Goal: Information Seeking & Learning: Learn about a topic

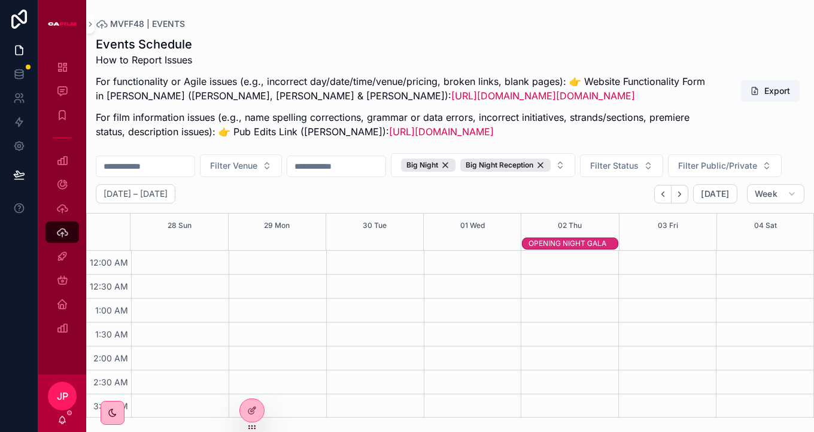
scroll to position [749, 0]
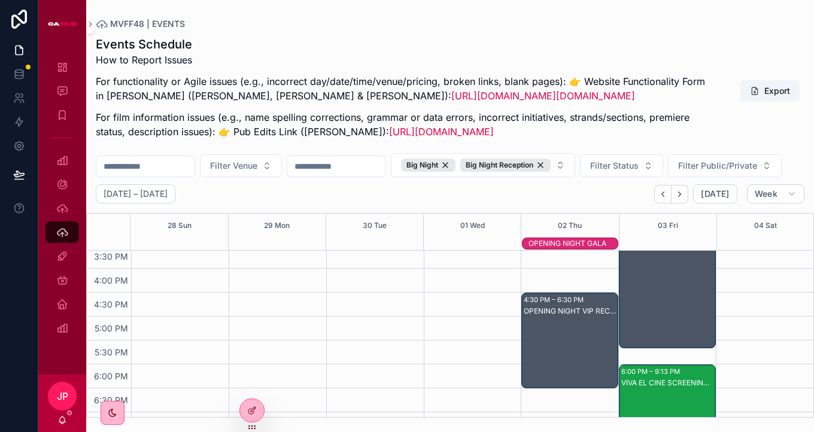
click at [546, 316] on div "OPENING NIGHT VIP RECEPTION at the OAC" at bounding box center [570, 312] width 93 height 10
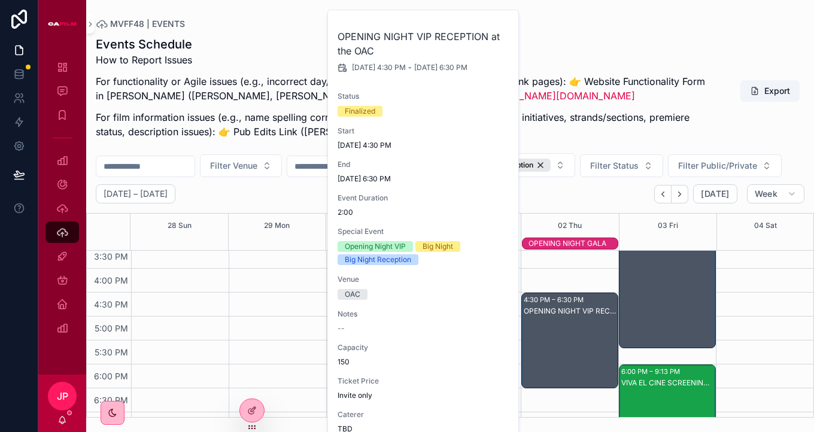
click at [583, 204] on div "[DATE] – [DATE] [DATE] Week" at bounding box center [450, 193] width 728 height 19
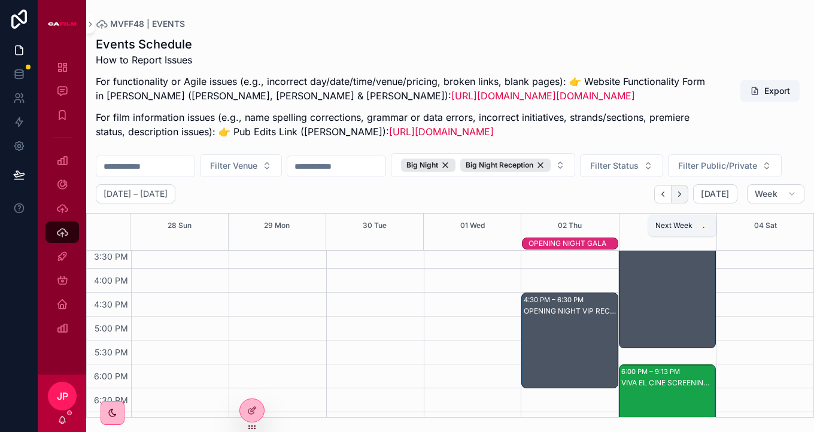
click at [684, 199] on icon "Next" at bounding box center [679, 194] width 9 height 9
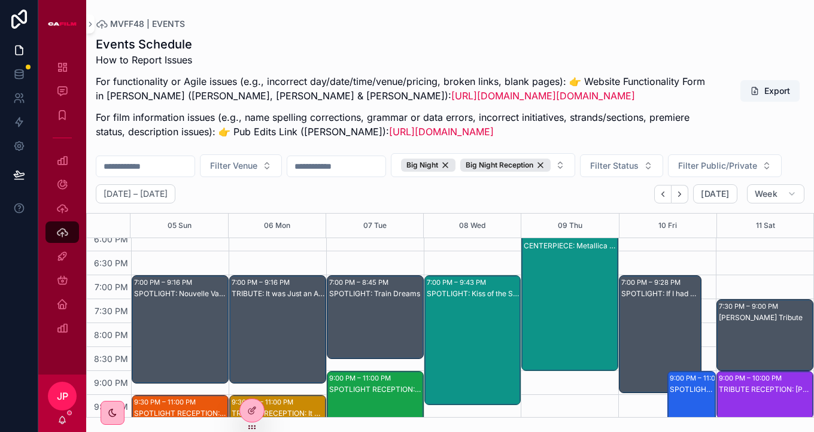
scroll to position [875, 0]
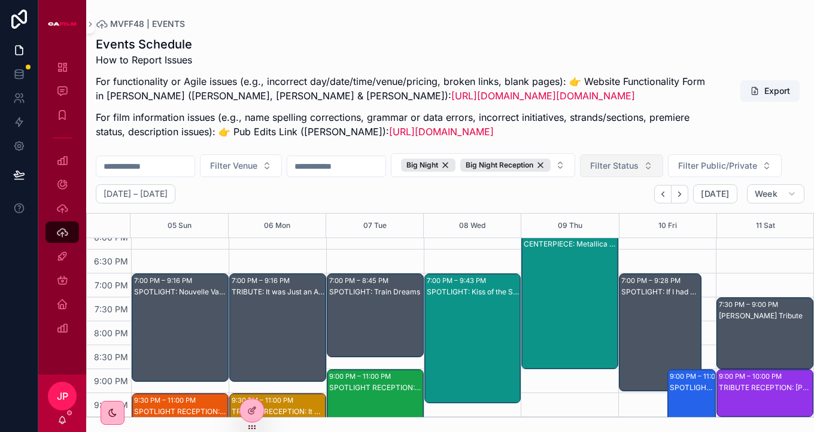
click at [639, 172] on span "Filter Status" at bounding box center [614, 166] width 49 height 12
click at [731, 177] on div "Filter Venue Big Night Big Night Reception Filter Status Filter Public/Private" at bounding box center [450, 165] width 728 height 24
click at [668, 177] on button "Filter Public/Private" at bounding box center [725, 165] width 114 height 23
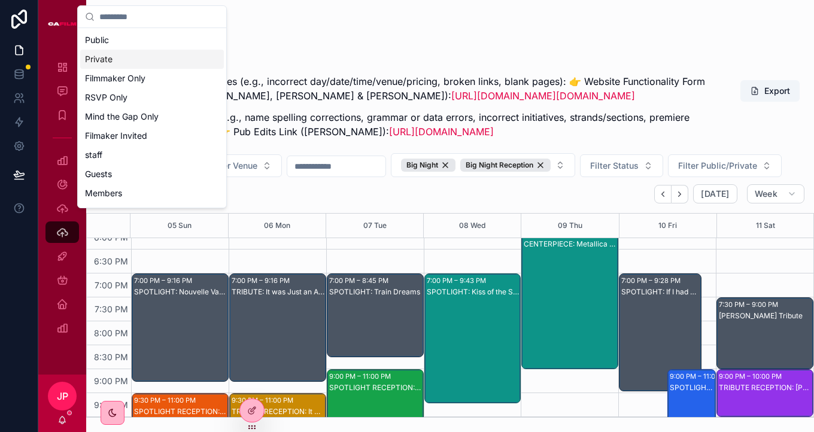
click at [151, 56] on div "Private" at bounding box center [152, 59] width 144 height 19
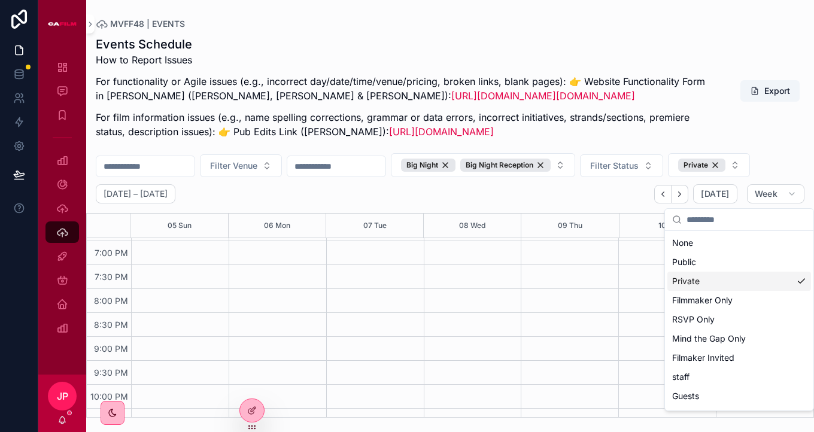
scroll to position [905, 0]
click at [604, 204] on div "[DATE] – [DATE] [DATE] Week" at bounding box center [450, 193] width 728 height 19
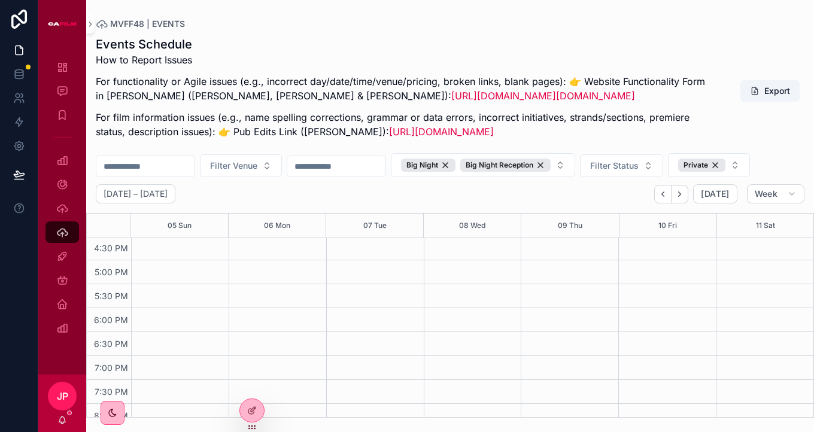
scroll to position [795, 0]
click at [663, 199] on icon "Back" at bounding box center [663, 194] width 9 height 9
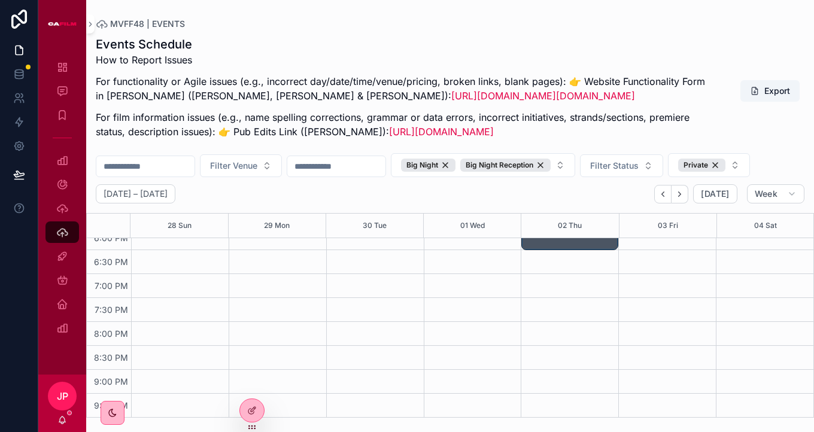
scroll to position [838, 0]
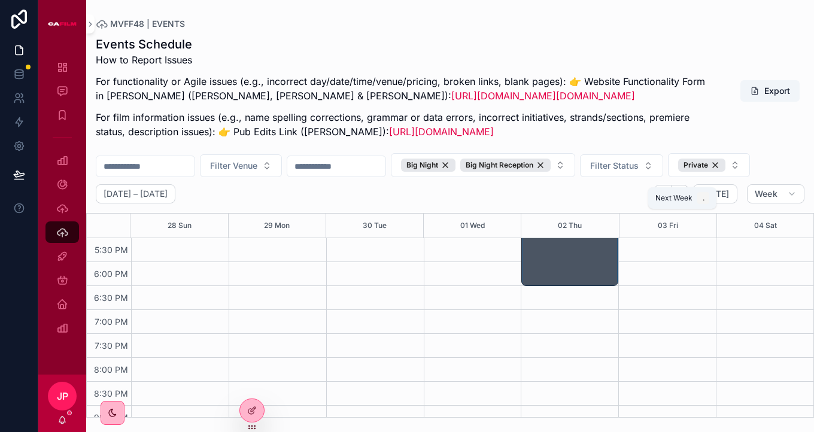
drag, startPoint x: 682, startPoint y: 225, endPoint x: 669, endPoint y: 338, distance: 113.3
click at [682, 199] on icon "Next" at bounding box center [679, 194] width 9 height 9
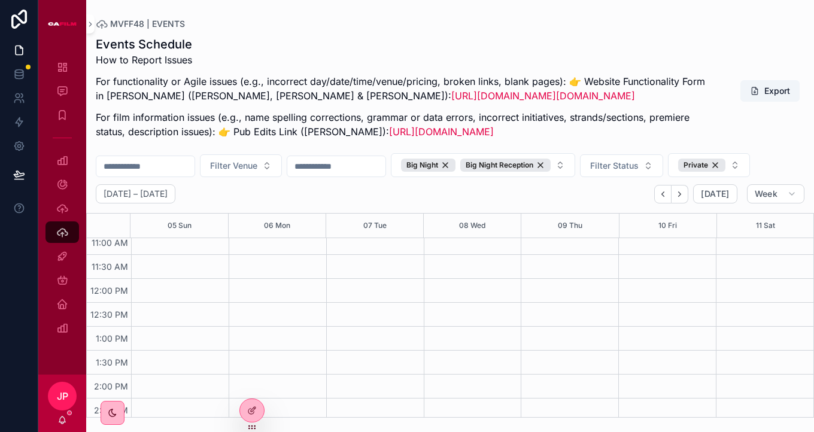
scroll to position [536, 0]
